Goal: Obtain resource: Download file/media

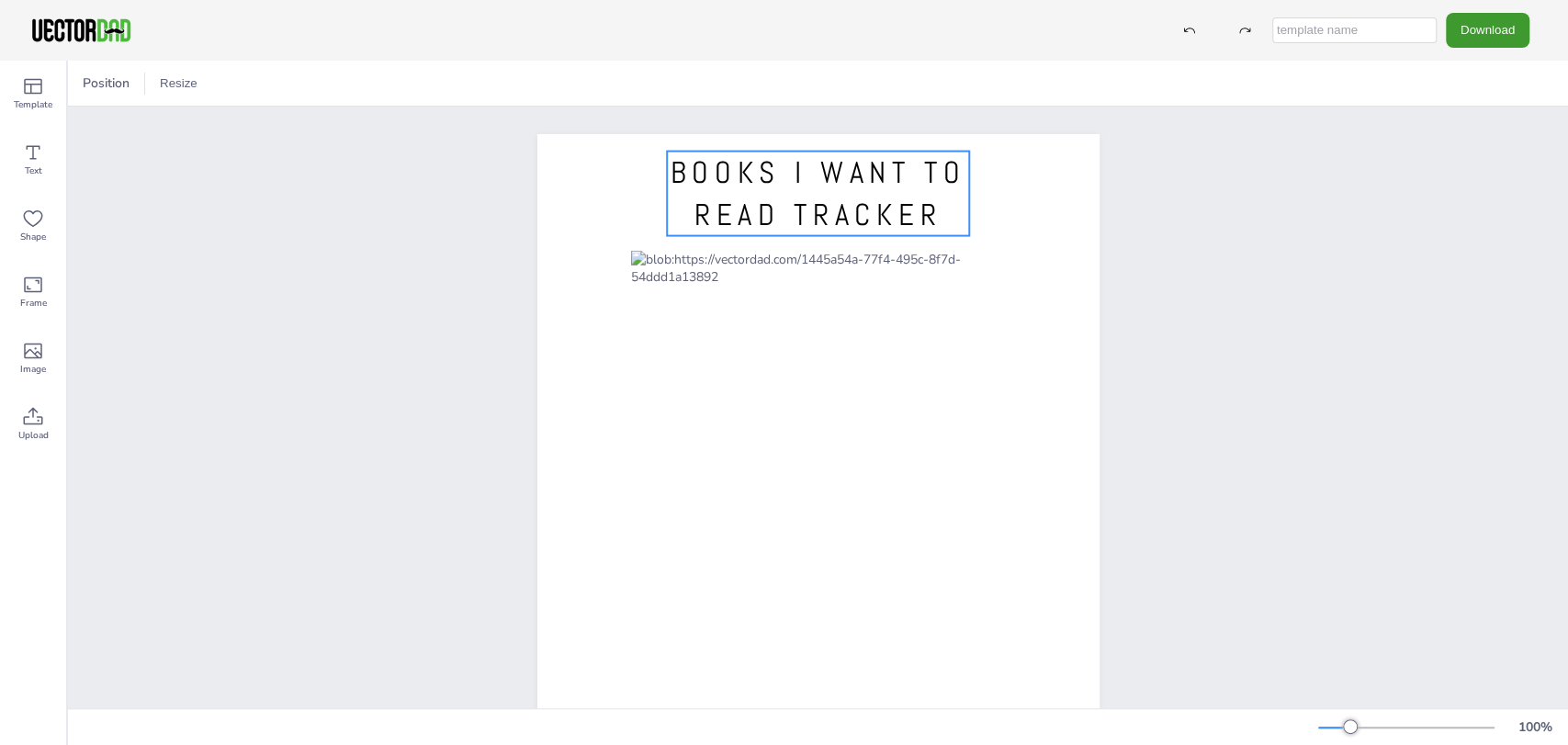
click at [771, 163] on span "BOOKS I WANT TO READ TRACKER" at bounding box center [817, 194] width 295 height 81
click at [670, 170] on span "BOOKS I WANT TO READ TRACKER" at bounding box center [817, 194] width 295 height 81
click at [766, 209] on span "BOOKS I WANT TO READ TRACKER" at bounding box center [817, 194] width 295 height 81
click at [765, 209] on span "BOOKS I WANT TO READ TRACKER" at bounding box center [817, 194] width 295 height 81
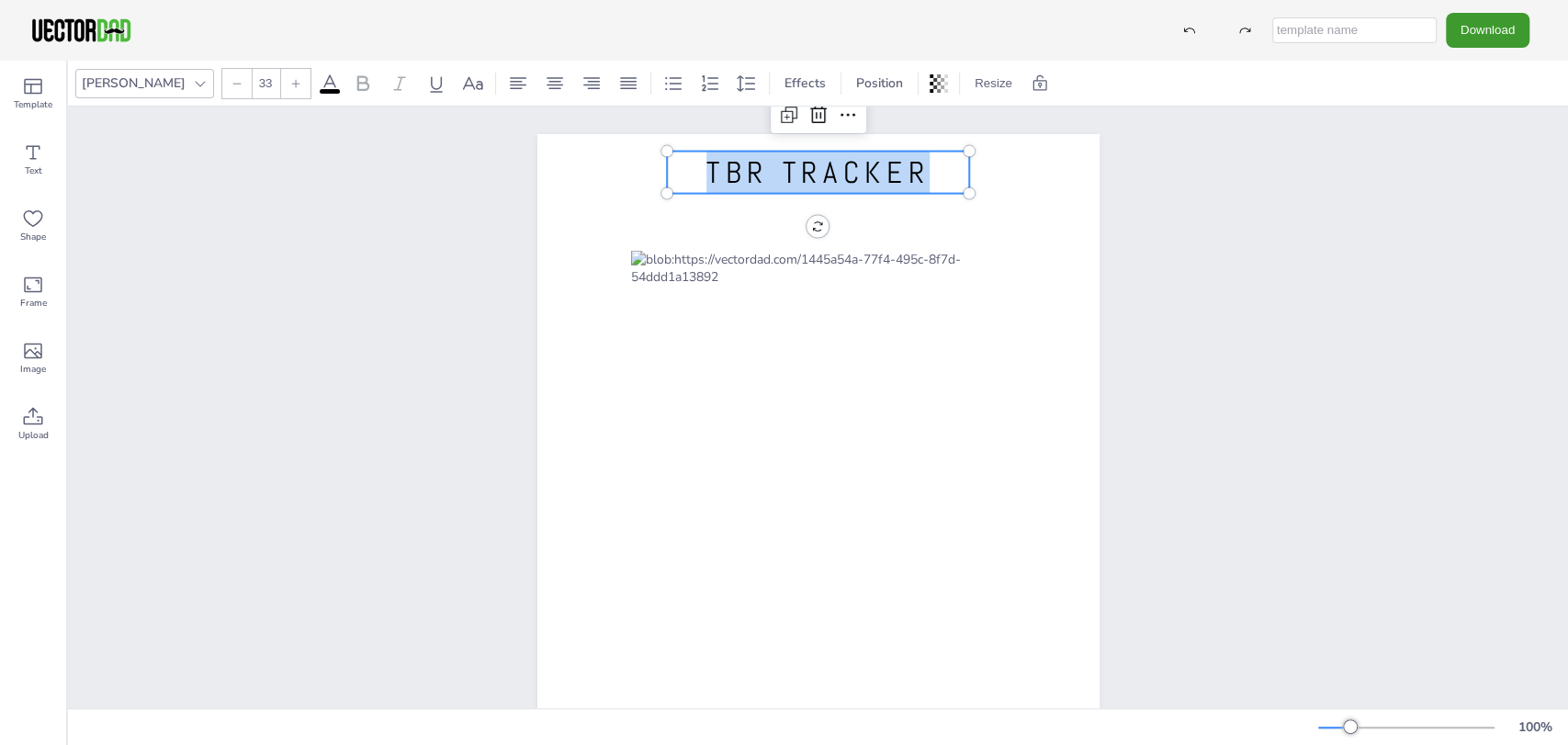
drag, startPoint x: 934, startPoint y: 178, endPoint x: 706, endPoint y: 170, distance: 228.1
click at [706, 170] on p "TBR TRACKER" at bounding box center [818, 173] width 303 height 43
click at [193, 84] on icon at bounding box center [200, 83] width 15 height 15
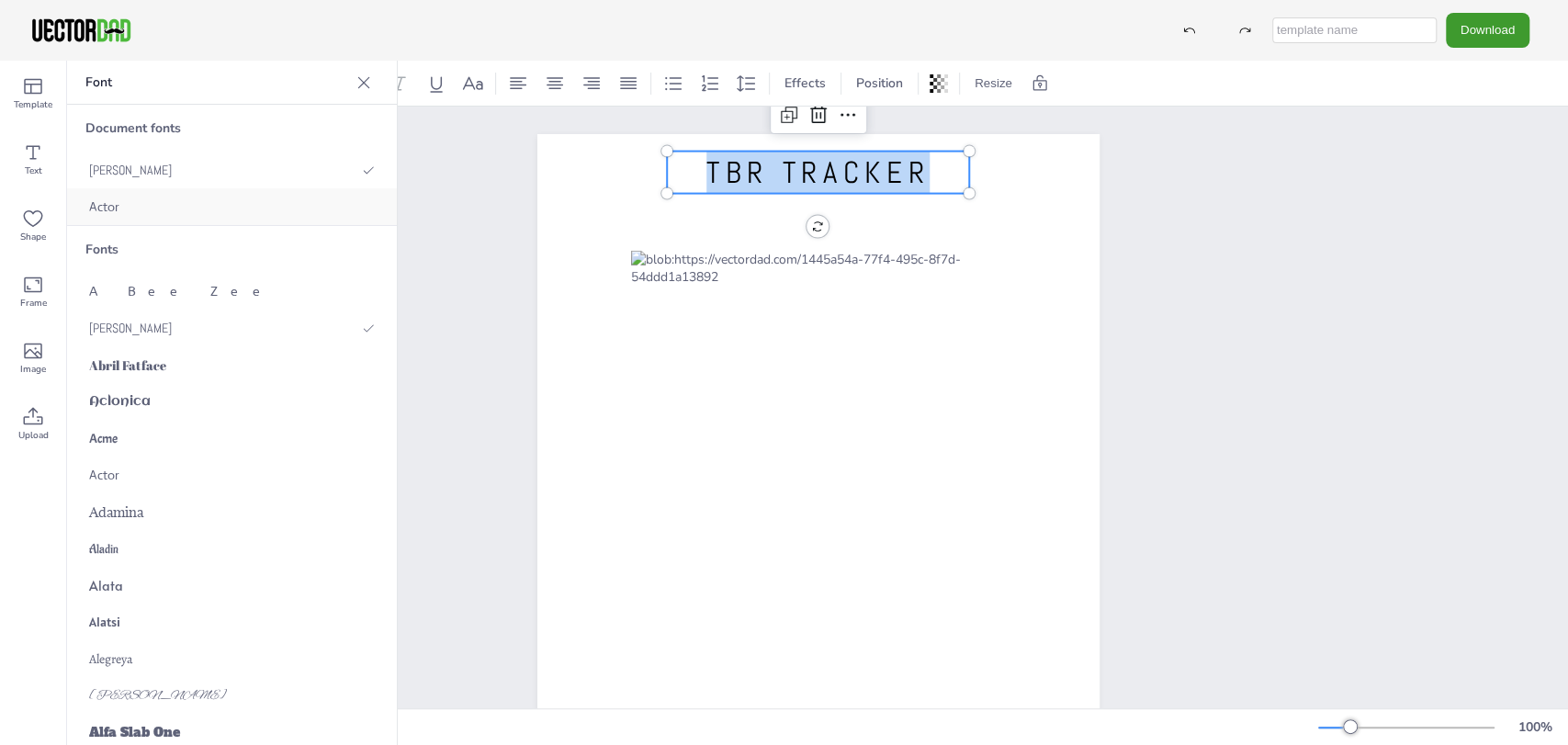
click at [229, 205] on div "Actor" at bounding box center [232, 207] width 330 height 37
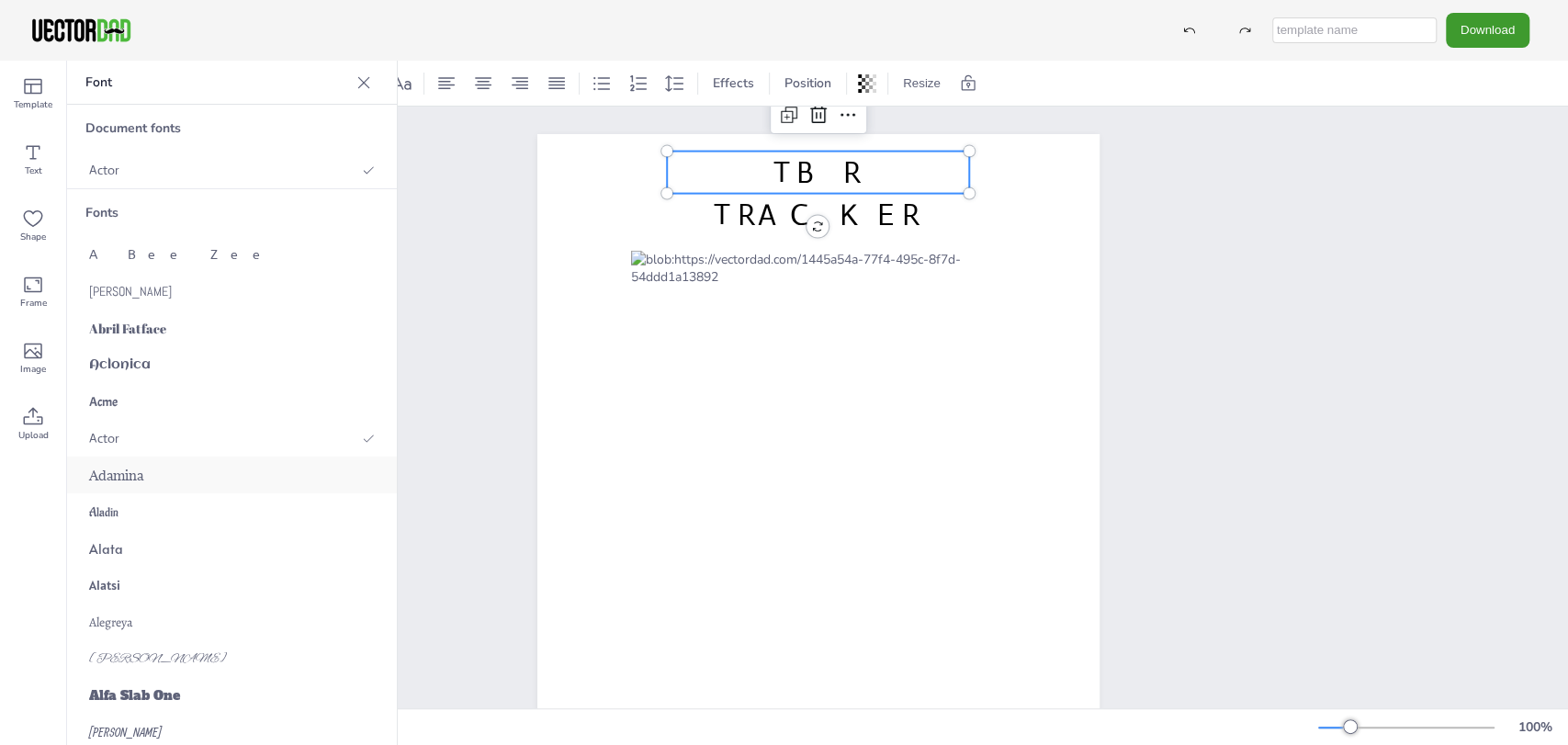
click at [137, 479] on div "Adamina" at bounding box center [232, 475] width 330 height 37
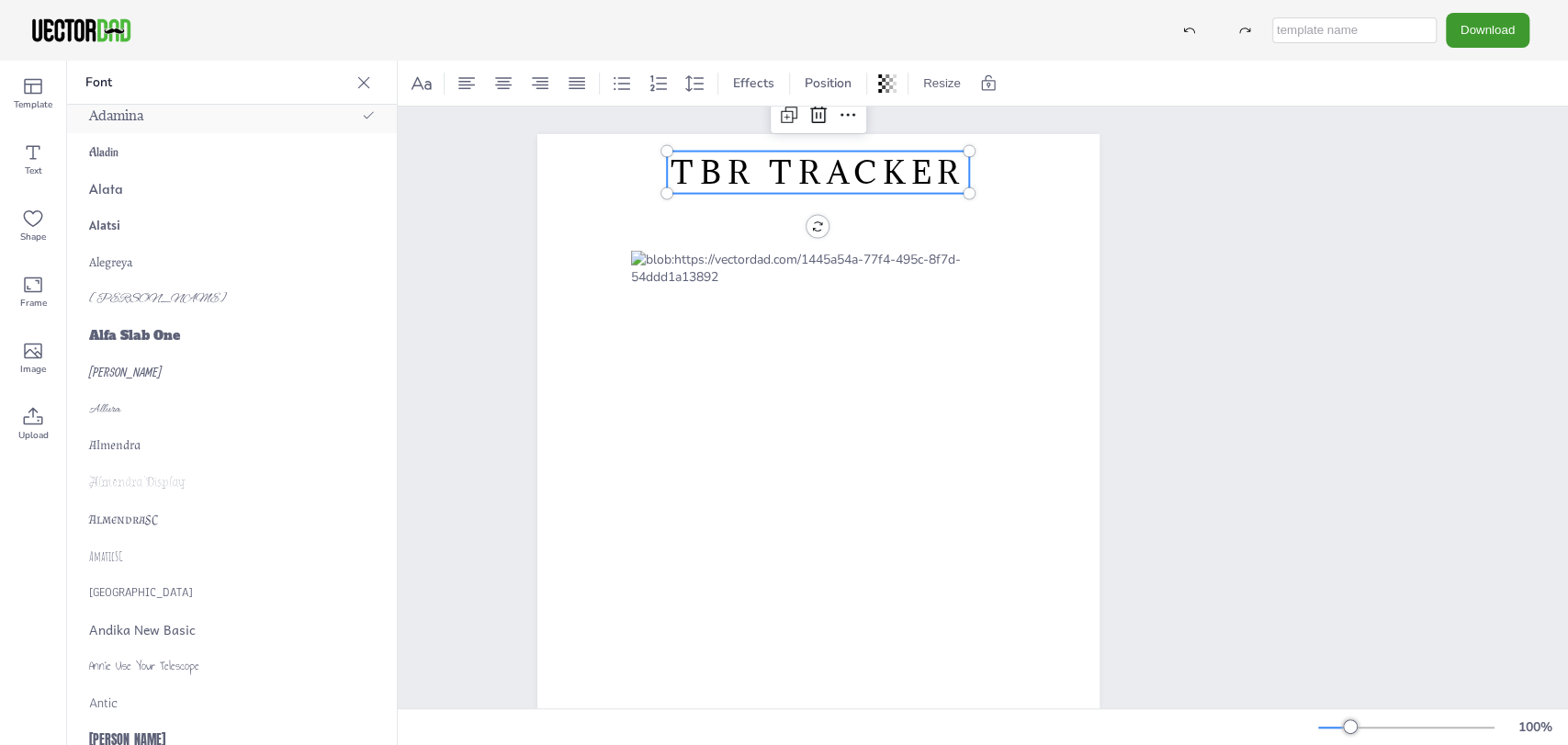
scroll to position [408, 0]
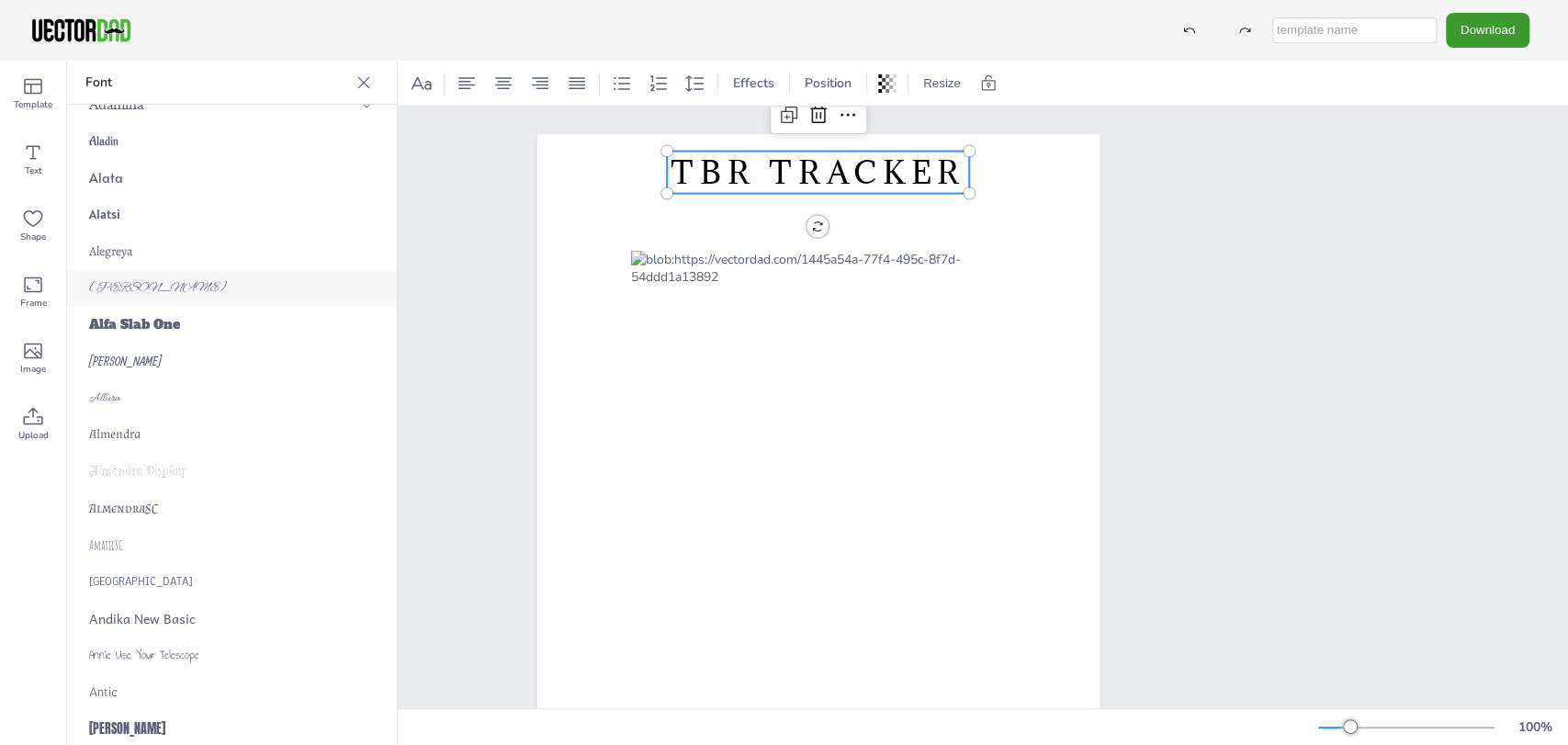
click at [113, 284] on span "[PERSON_NAME]" at bounding box center [157, 288] width 138 height 17
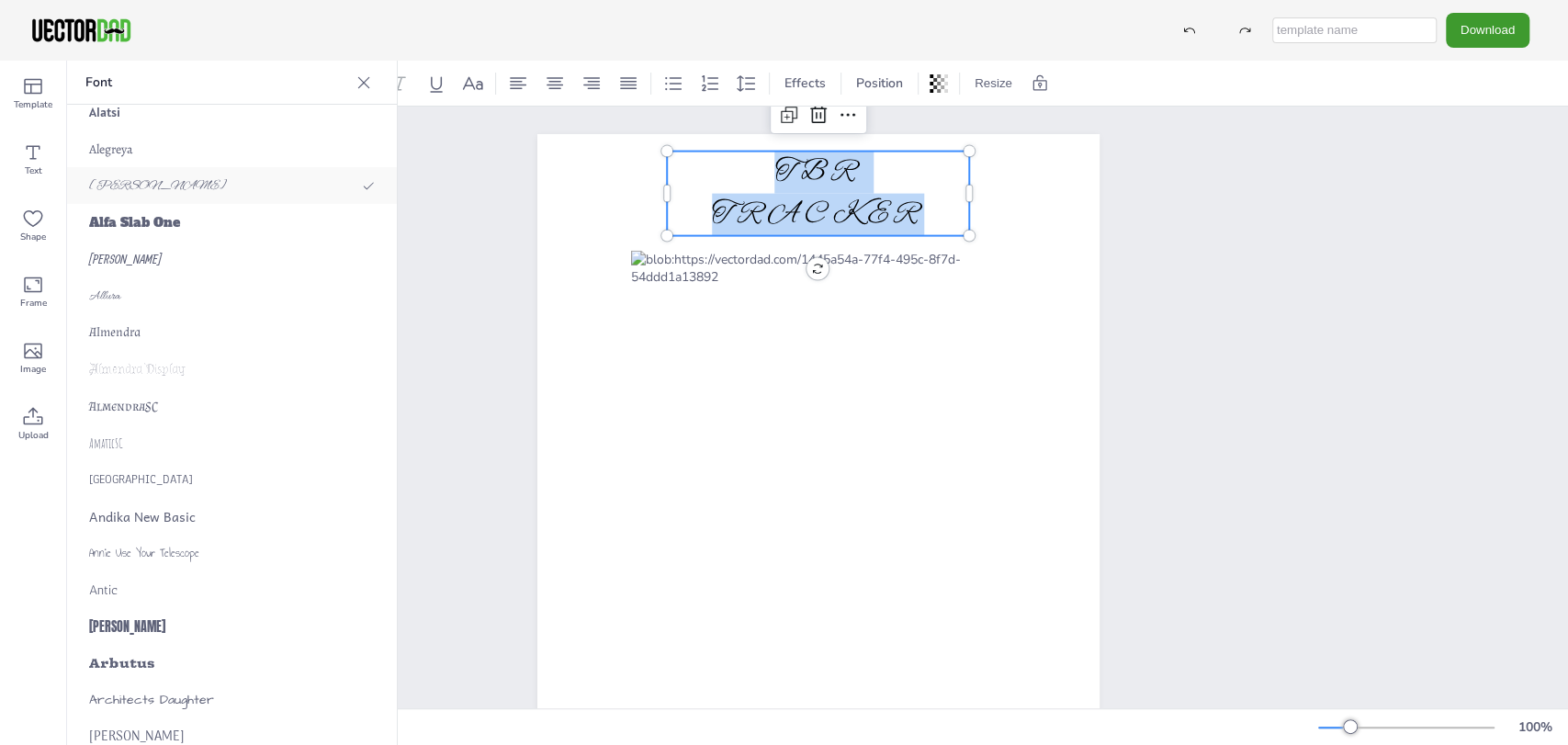
scroll to position [612, 0]
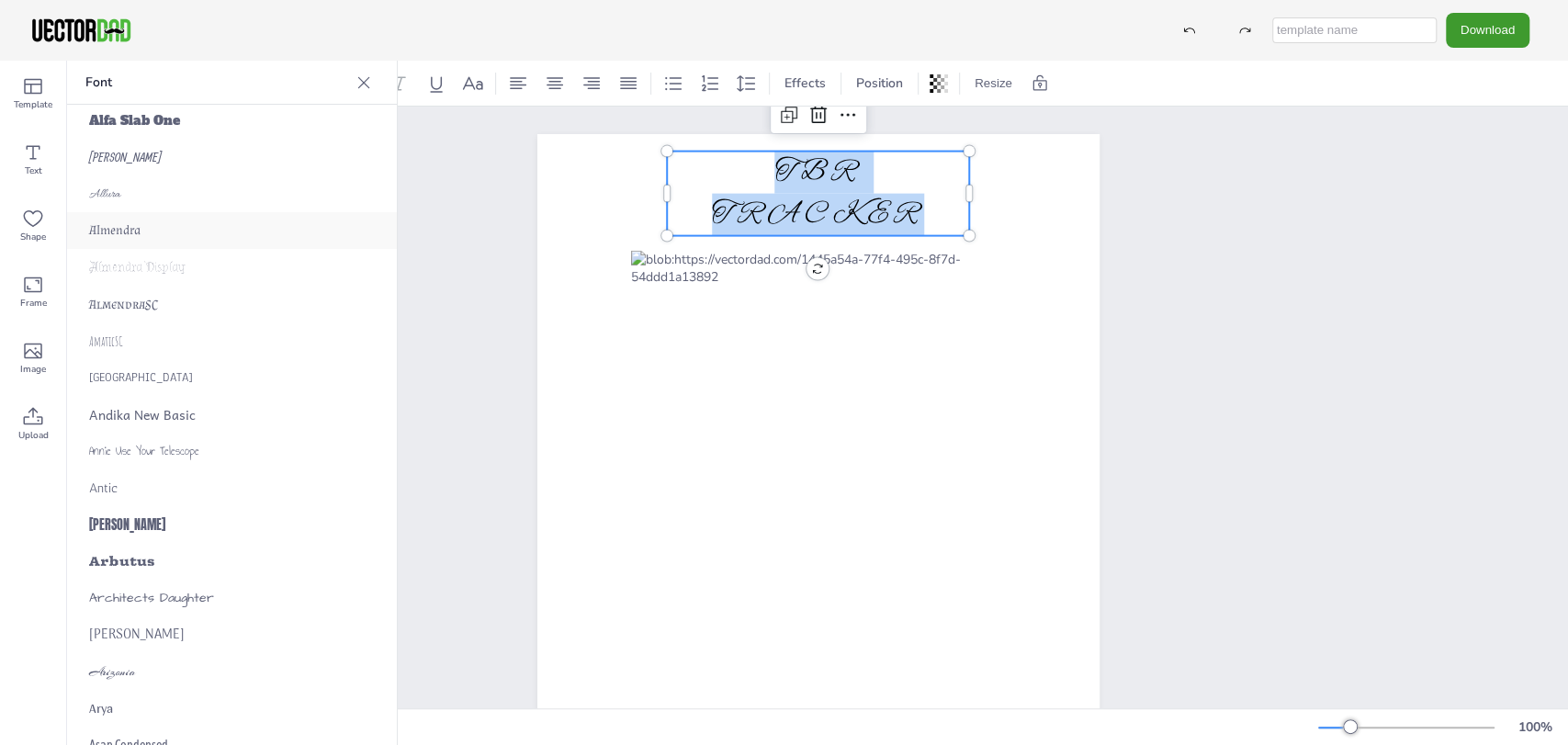
click at [137, 230] on span "Almendra" at bounding box center [115, 231] width 52 height 17
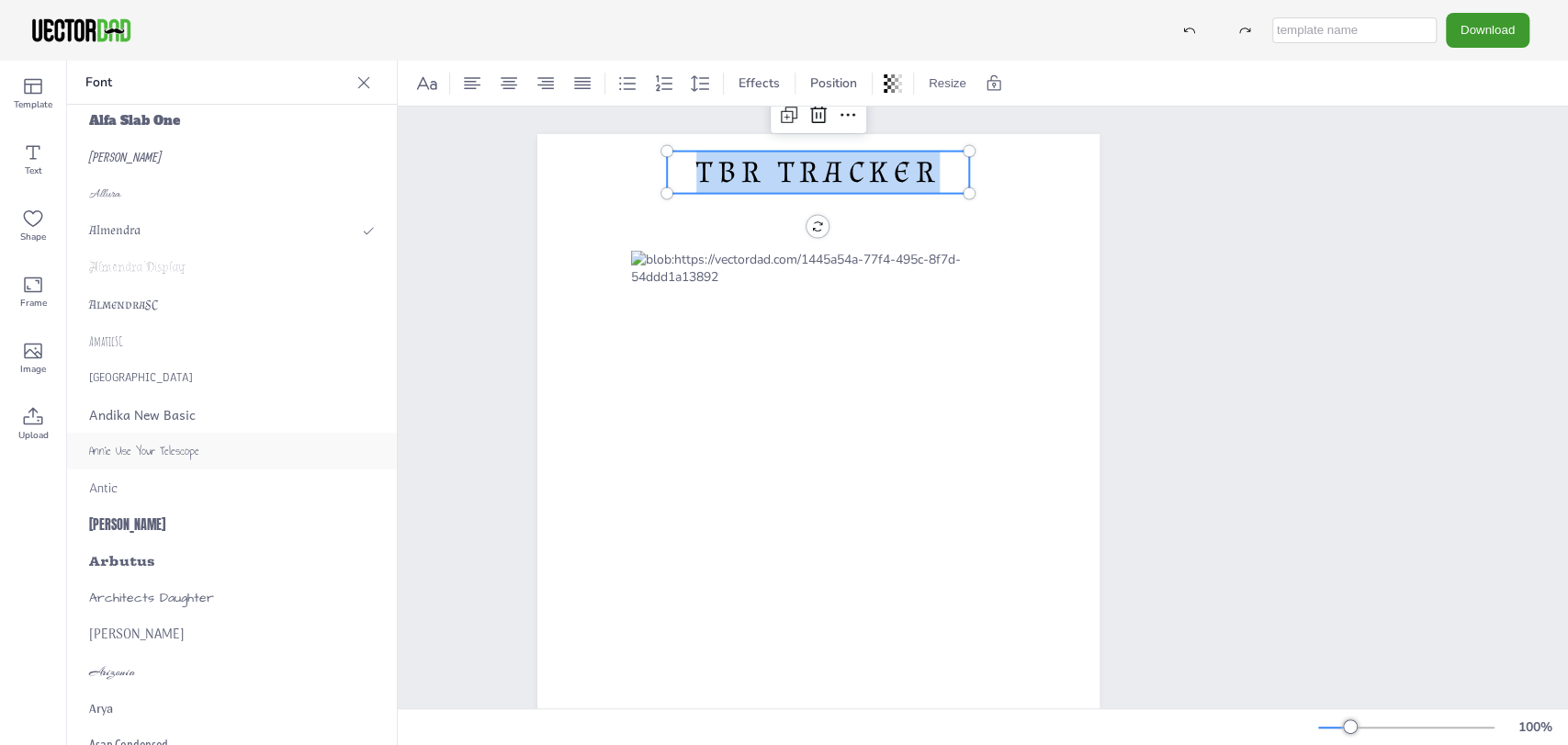
click at [175, 450] on span "Annie Use Your Telescope" at bounding box center [144, 451] width 110 height 19
click at [117, 669] on span "Arizonia" at bounding box center [112, 672] width 47 height 17
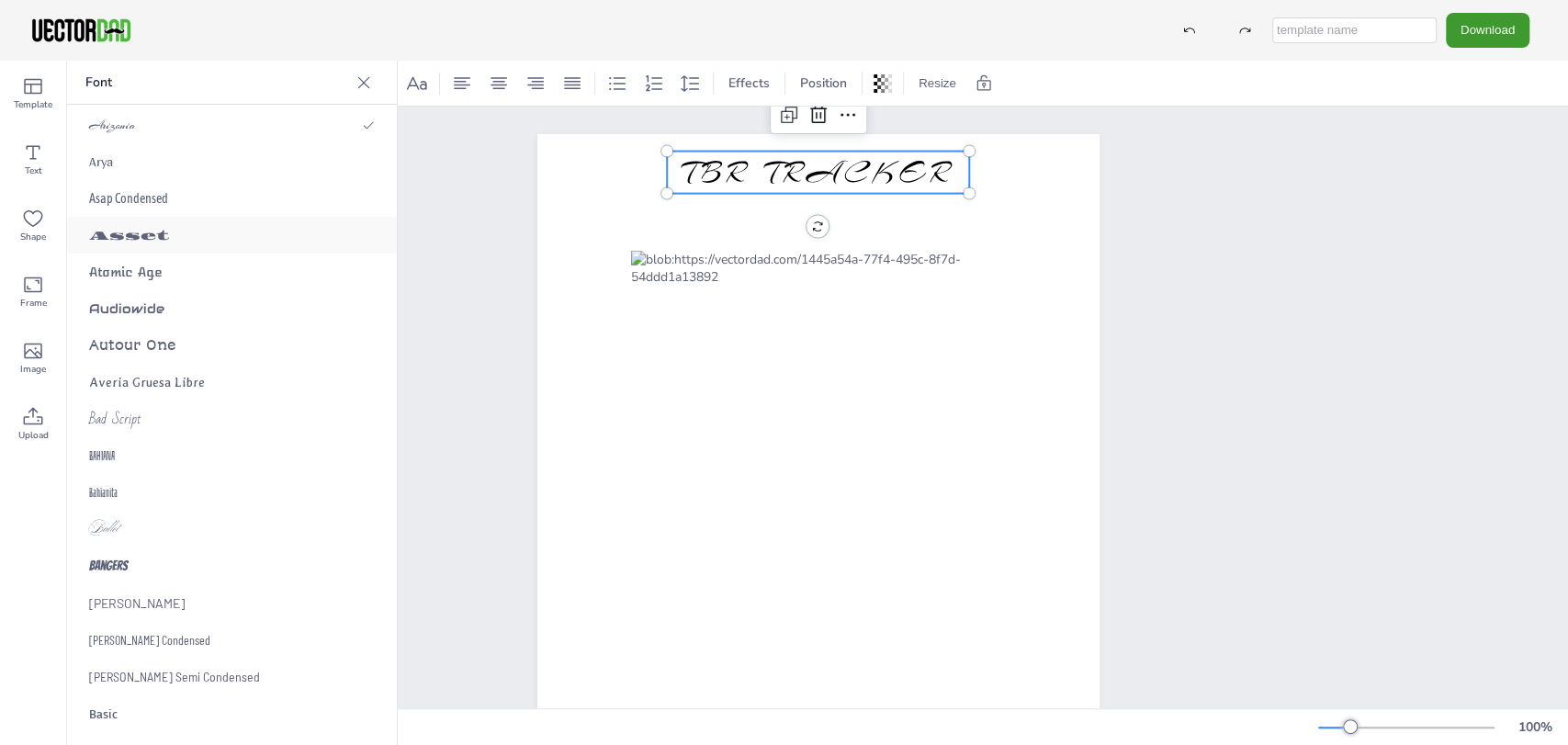
scroll to position [1225, 0]
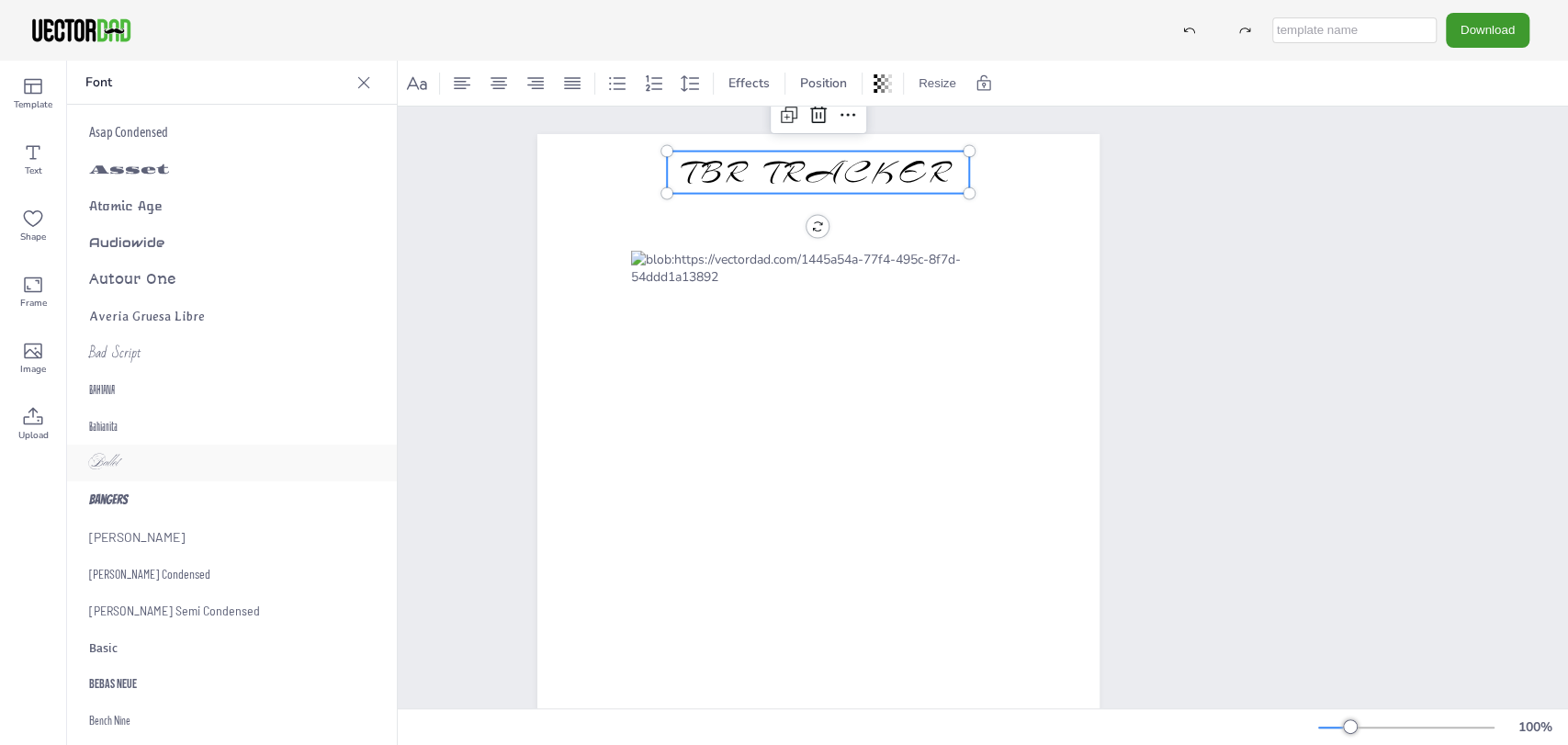
click at [227, 458] on div "Ballet" at bounding box center [232, 463] width 330 height 37
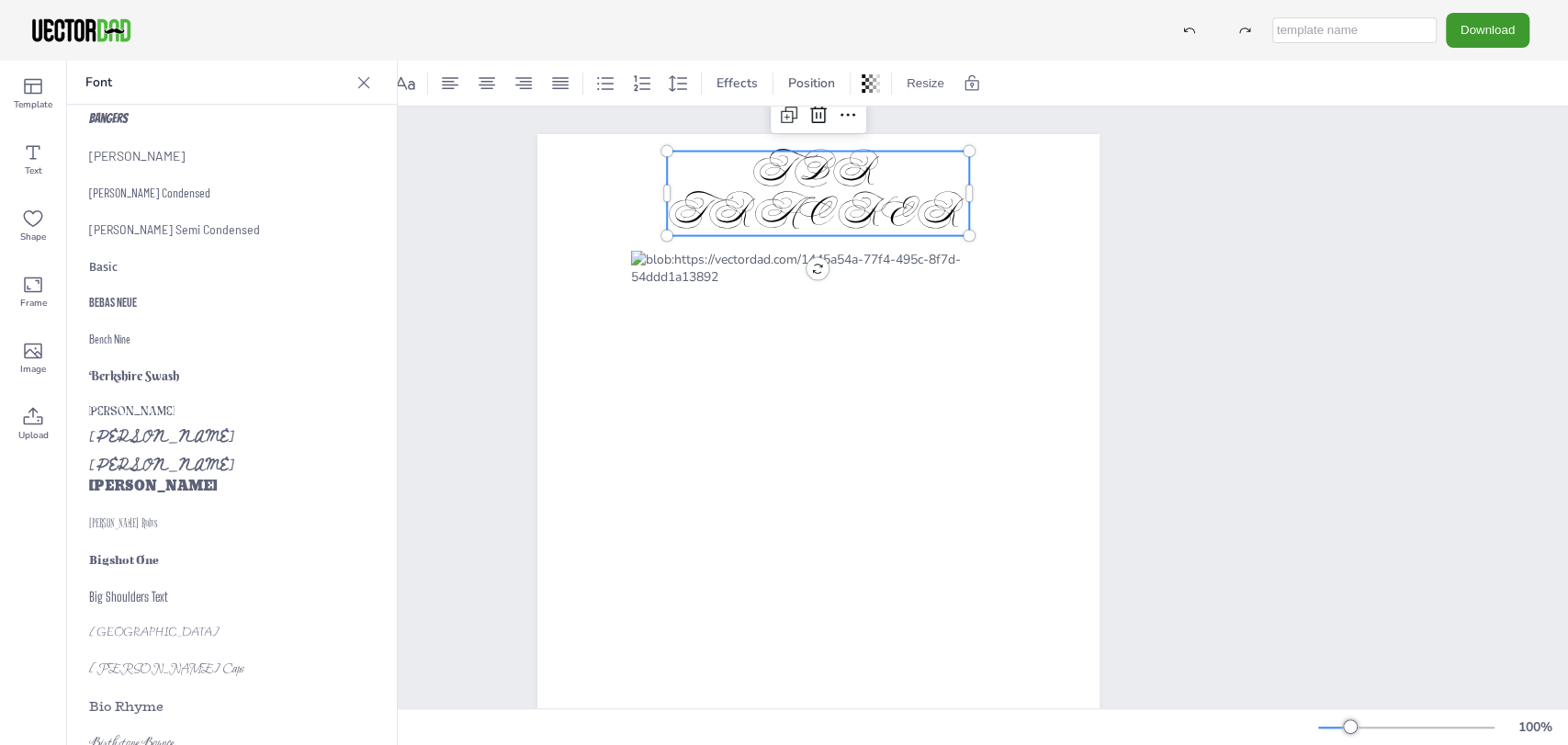
scroll to position [1633, 0]
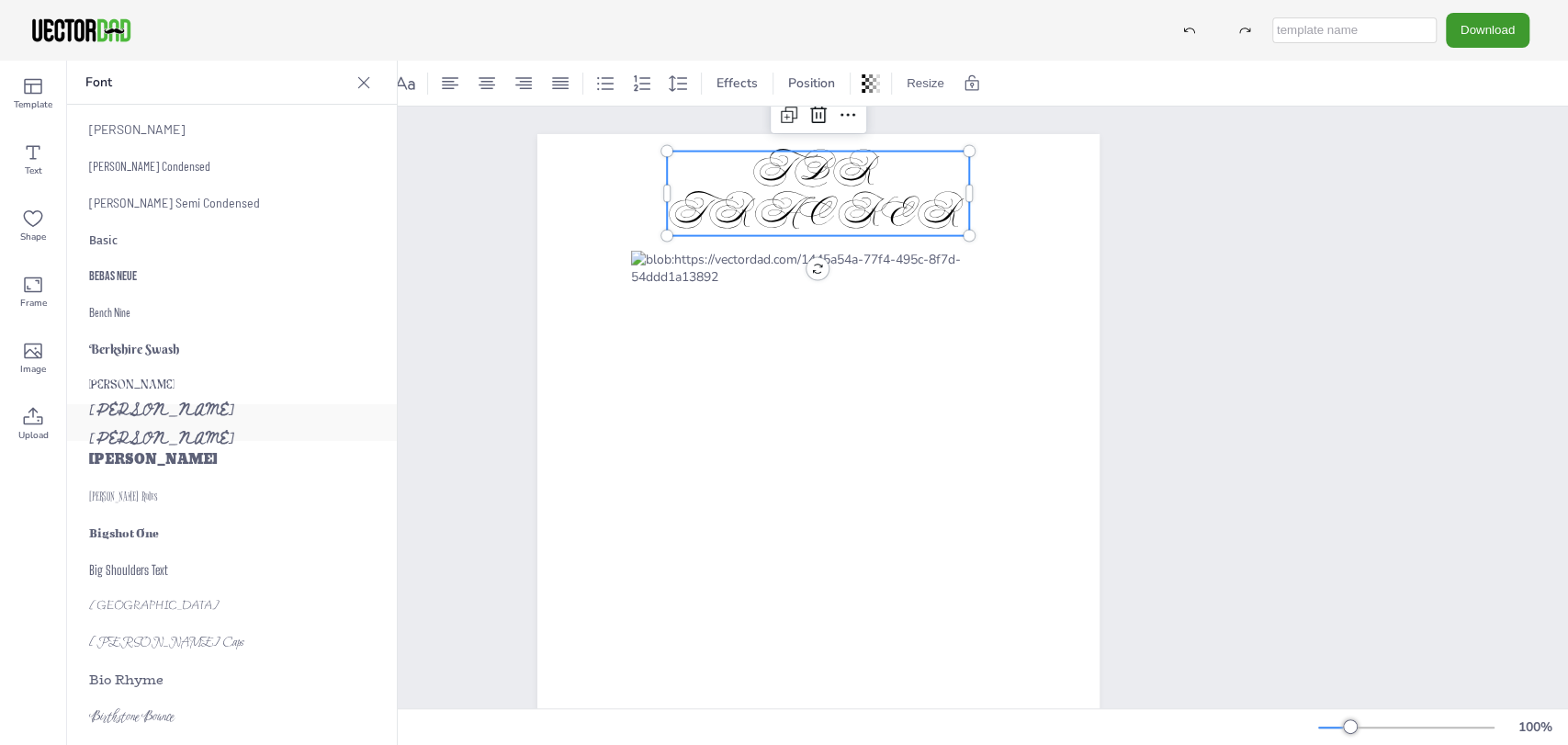
click at [140, 435] on span "[PERSON_NAME] [PERSON_NAME]" at bounding box center [232, 422] width 285 height 57
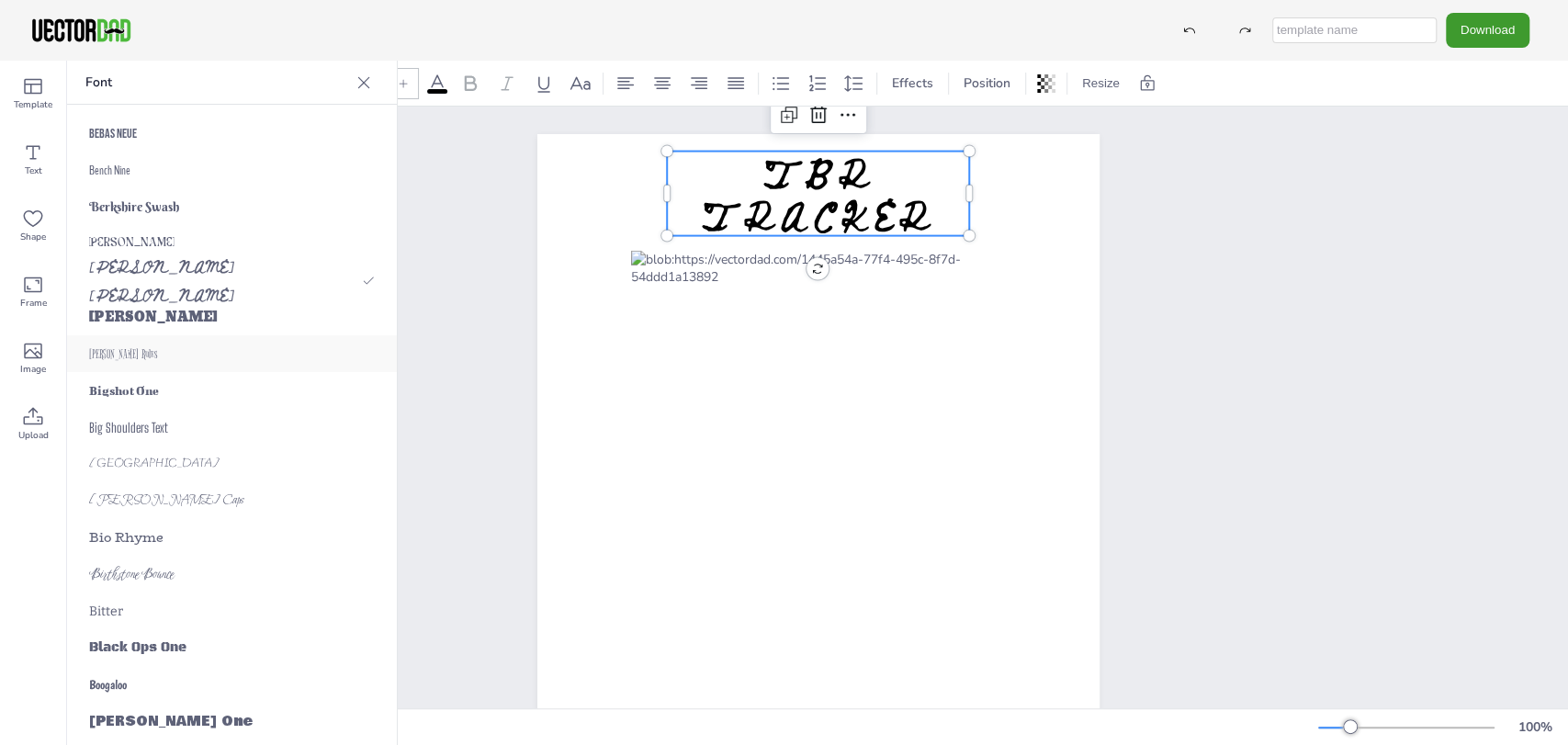
scroll to position [1838, 0]
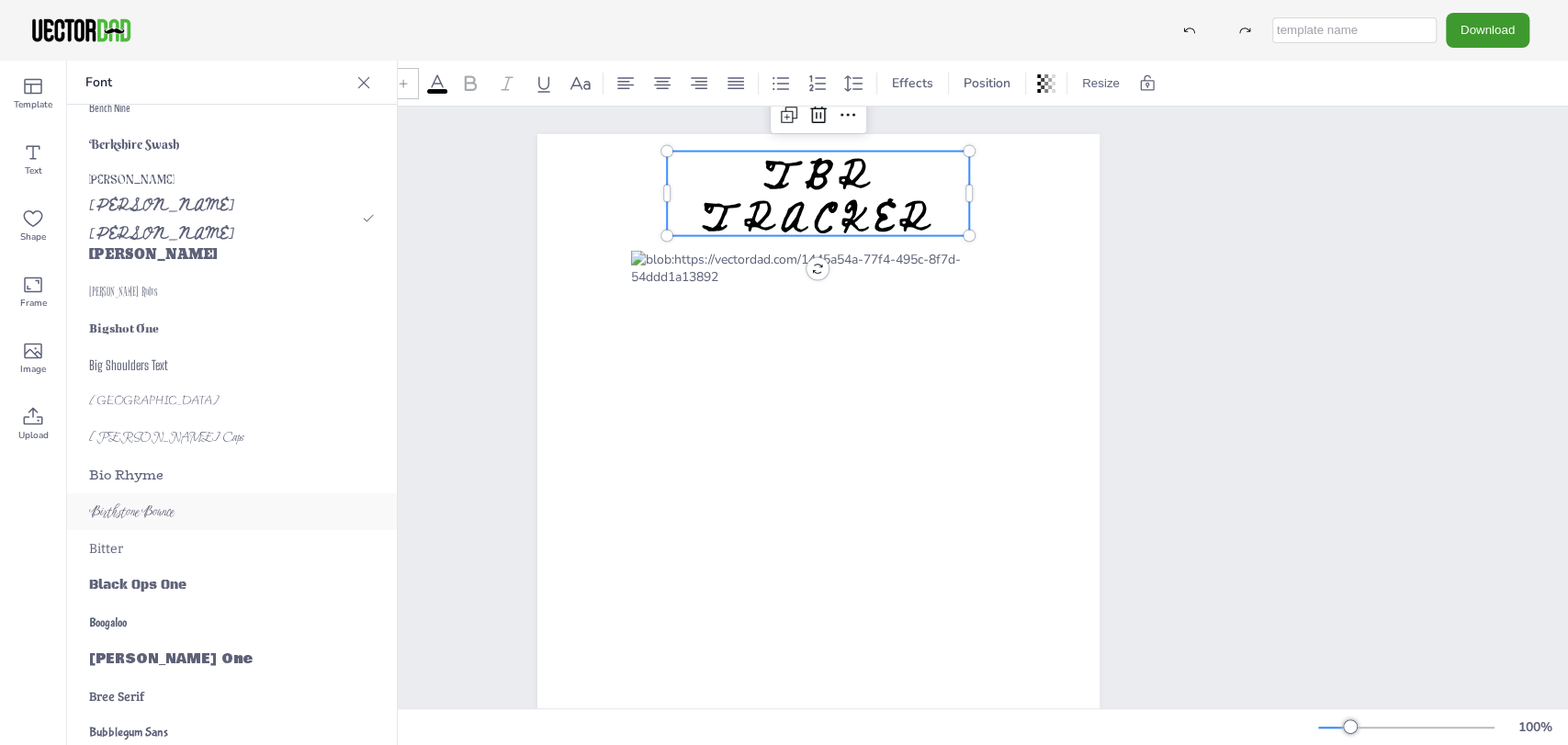
click at [158, 501] on div "Birthstone Bounce" at bounding box center [232, 512] width 330 height 37
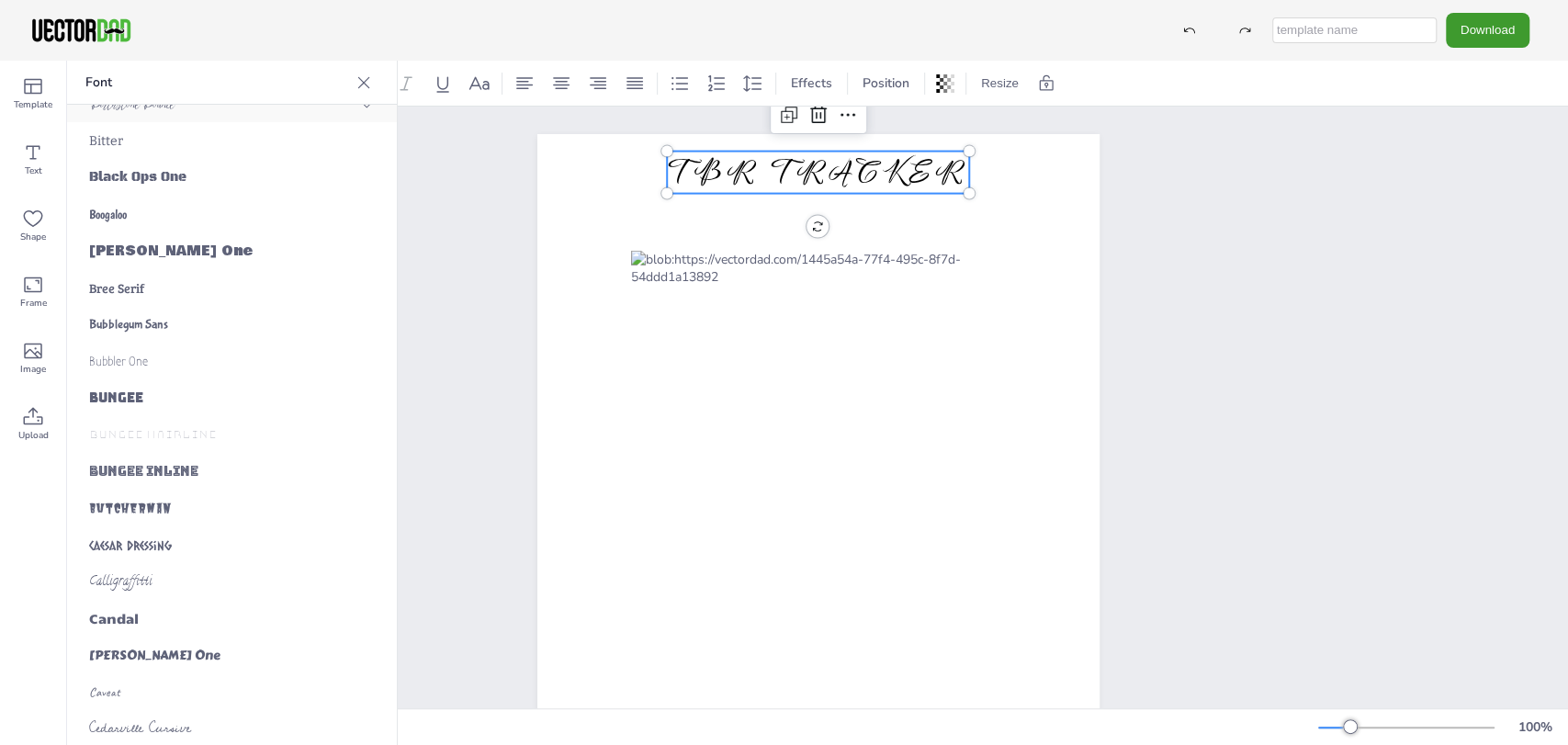
scroll to position [2348, 0]
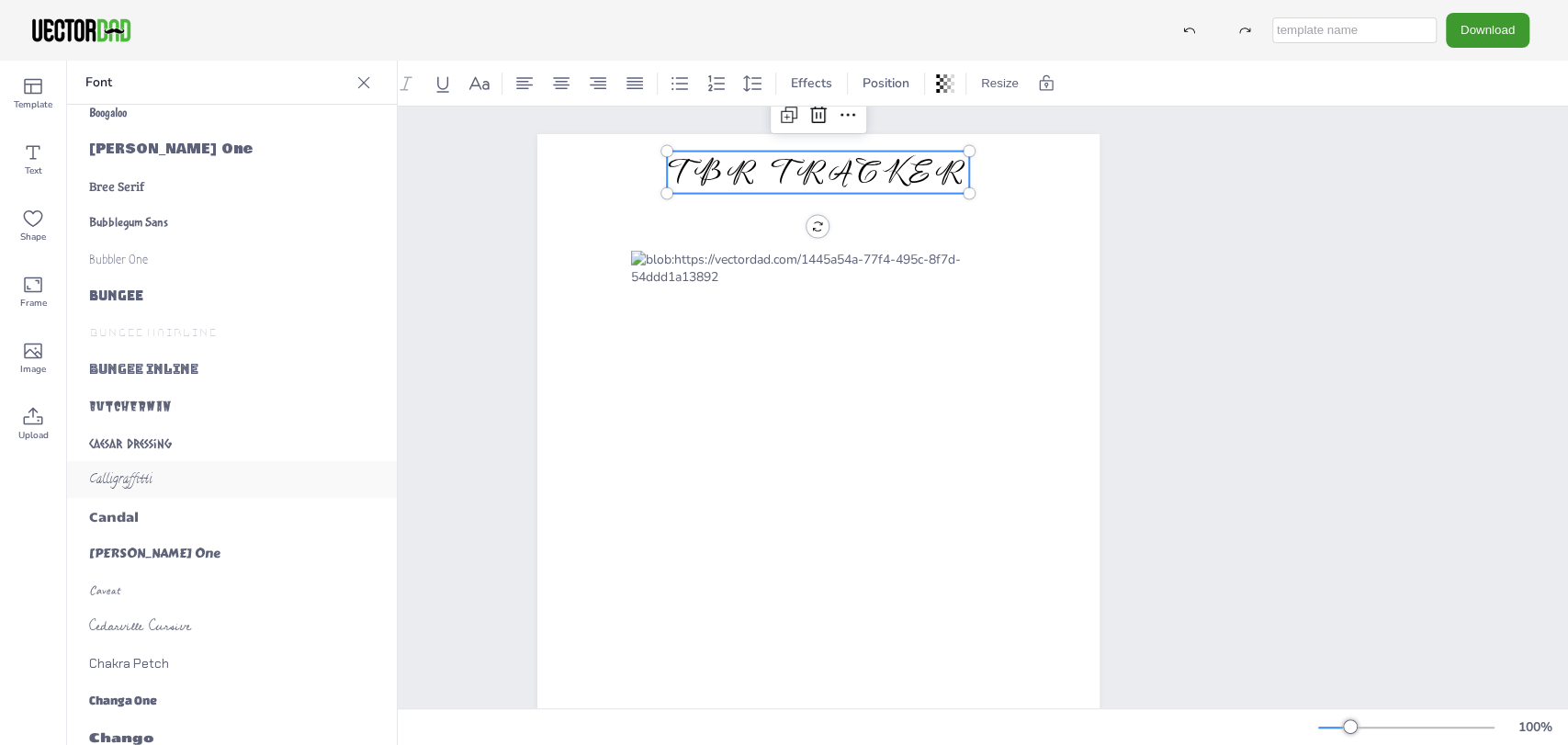
click at [115, 486] on span "Calligraffitti" at bounding box center [120, 480] width 63 height 19
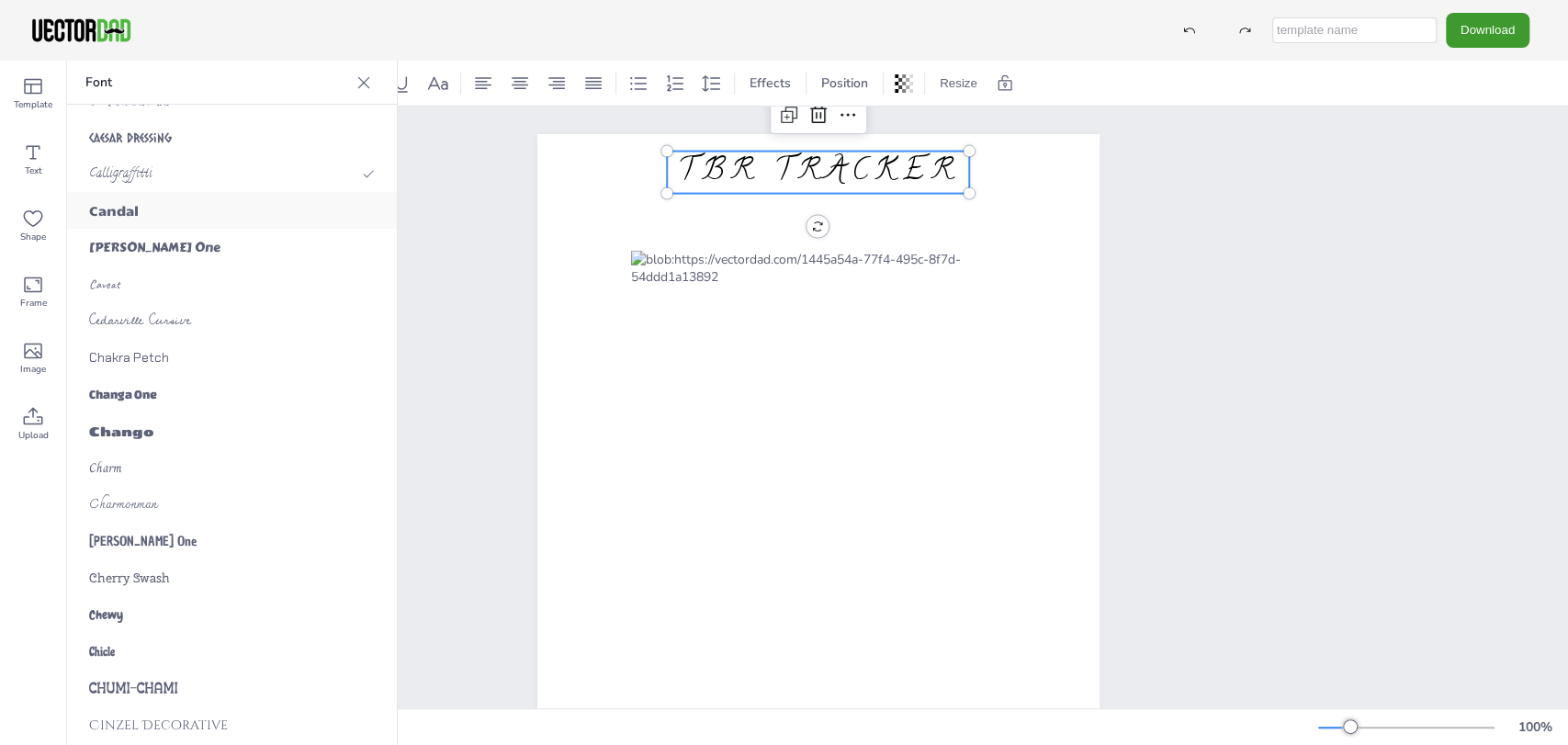
scroll to position [2654, 0]
click at [176, 316] on span "Cedarville Cursive" at bounding box center [140, 321] width 102 height 24
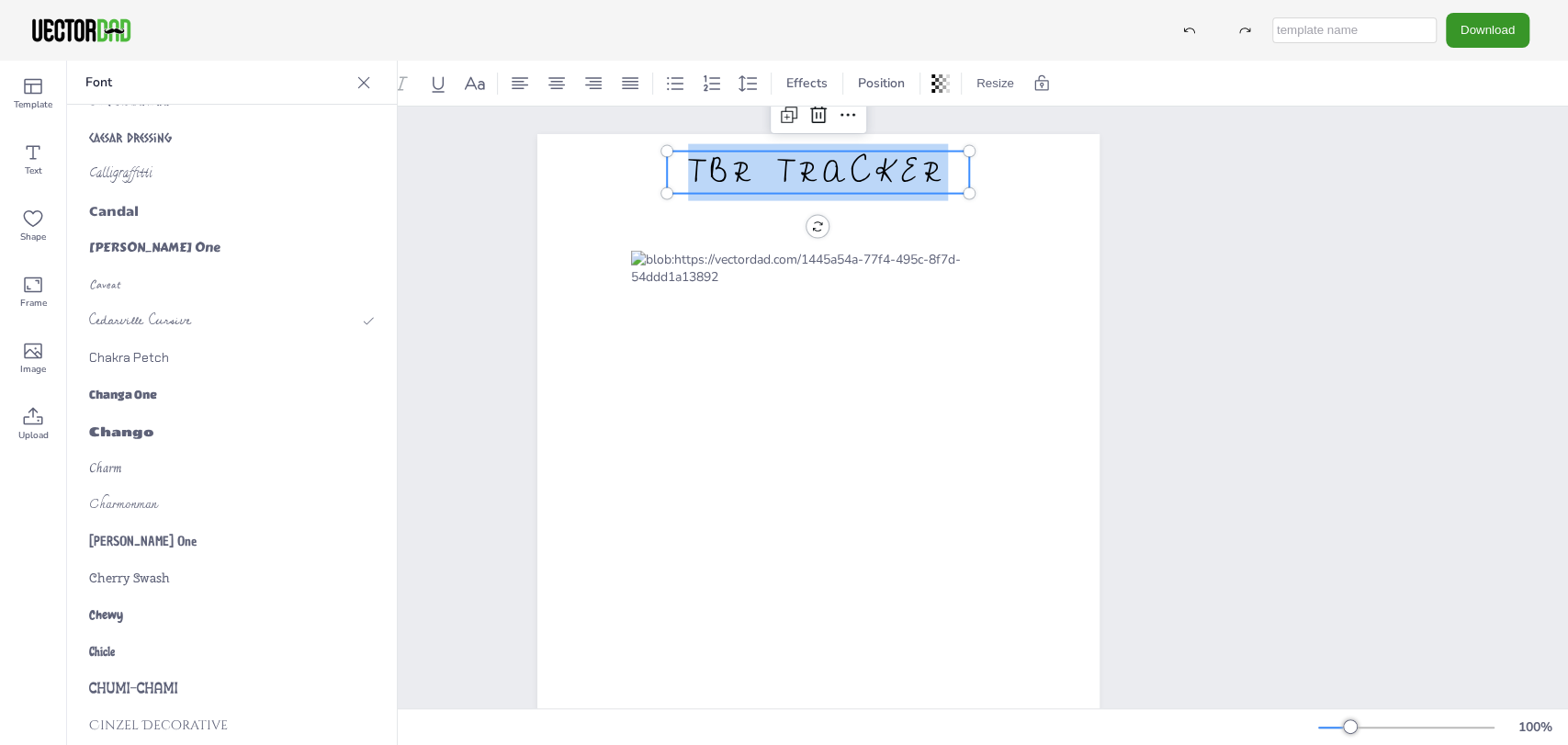
click at [1487, 28] on button "Download" at bounding box center [1487, 30] width 83 height 34
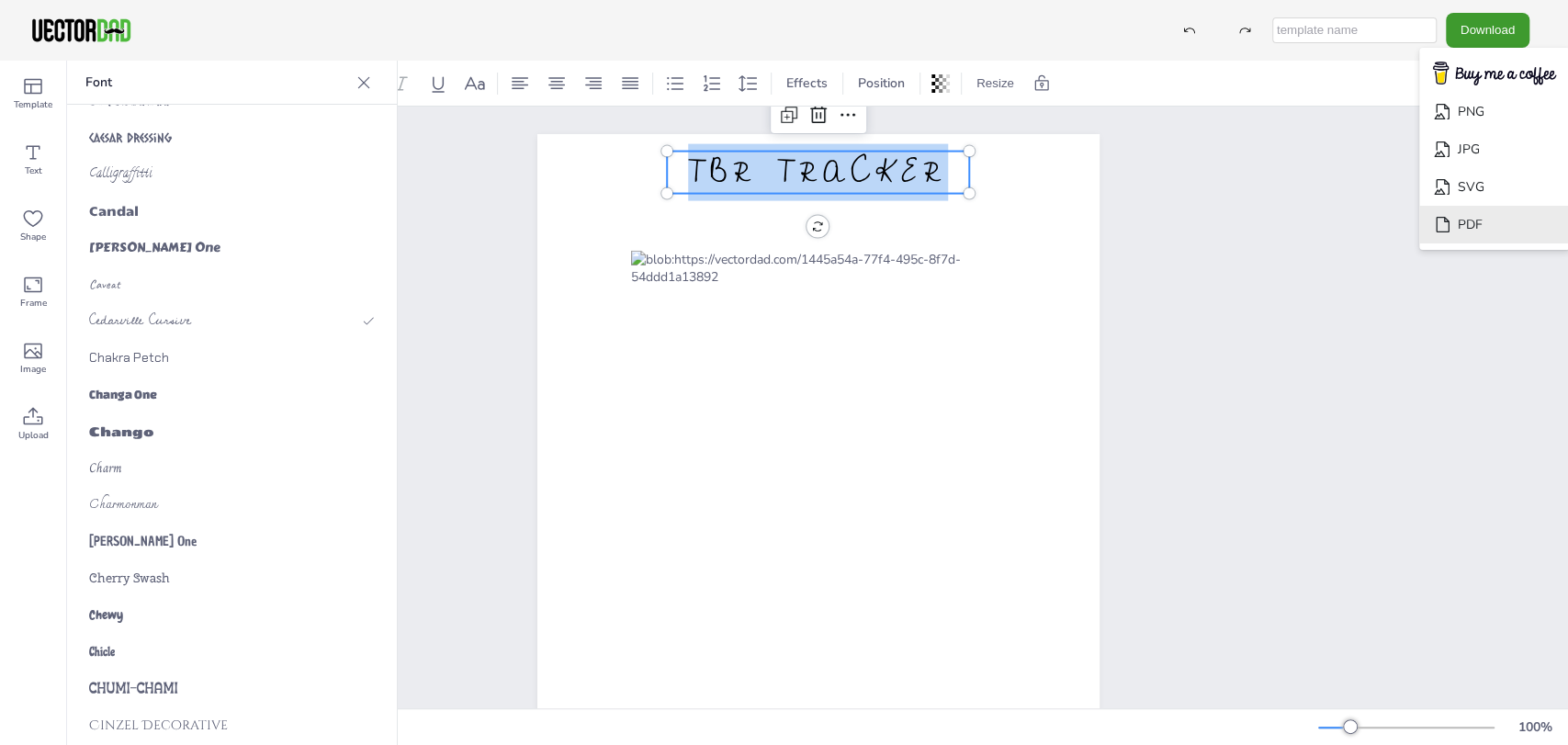
click at [1460, 231] on li "PDF" at bounding box center [1494, 224] width 151 height 38
